Goal: Use online tool/utility

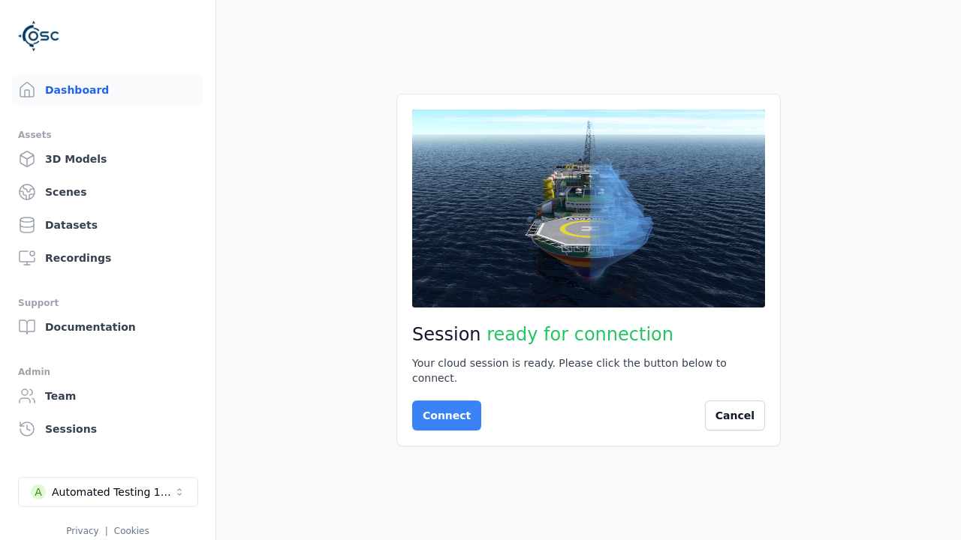
click at [442, 408] on button "Connect" at bounding box center [446, 416] width 69 height 30
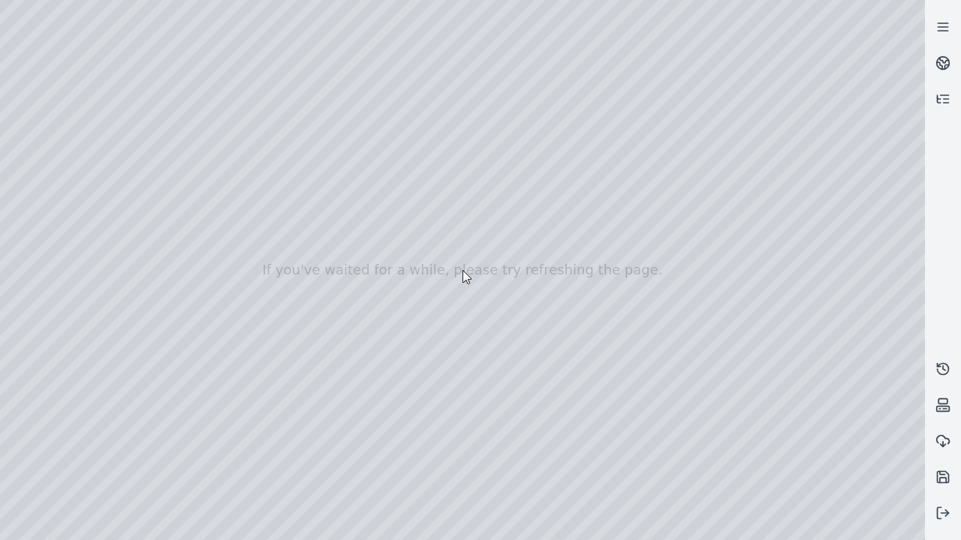
click at [44, 113] on div at bounding box center [462, 270] width 925 height 540
click at [63, 160] on div at bounding box center [462, 270] width 925 height 540
click at [242, 253] on div at bounding box center [462, 270] width 925 height 540
click at [63, 160] on div at bounding box center [462, 270] width 925 height 540
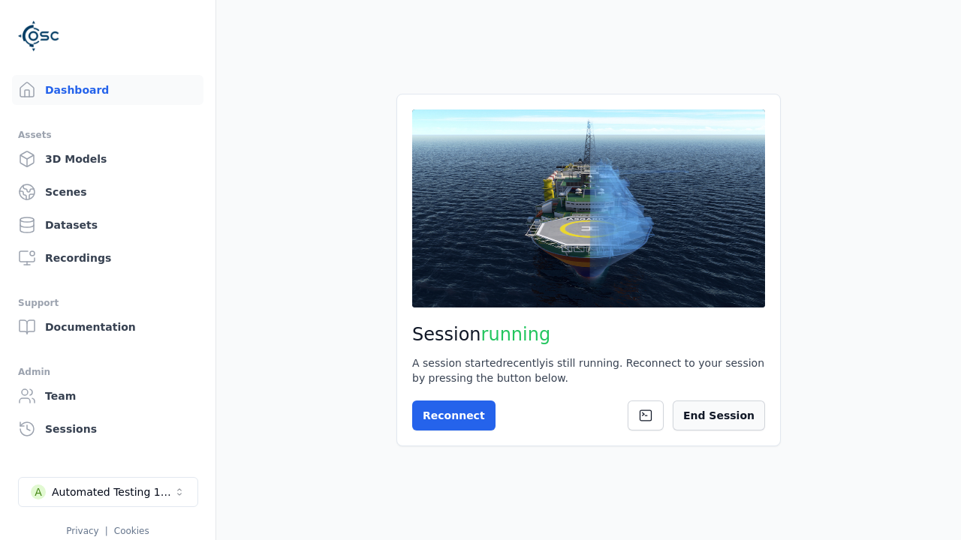
click at [726, 416] on button "End Session" at bounding box center [718, 416] width 92 height 30
